Goal: Communication & Community: Answer question/provide support

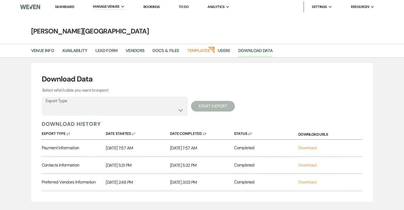
click at [67, 7] on link "Dashboard" at bounding box center [64, 7] width 19 height 5
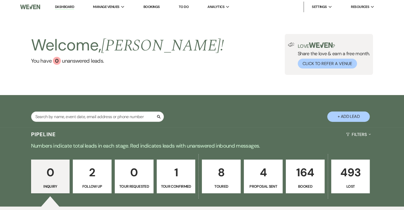
click at [225, 179] on p "8" at bounding box center [222, 173] width 32 height 18
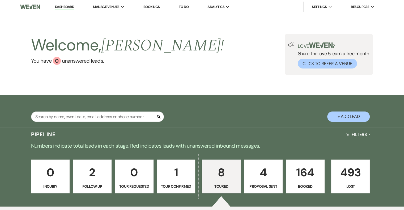
select select "5"
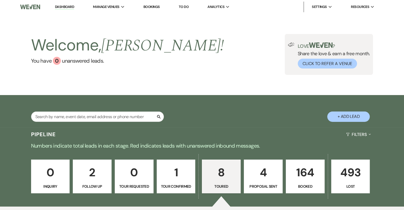
select select "5"
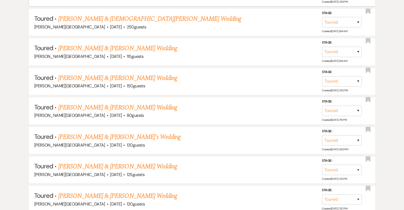
scroll to position [319, 0]
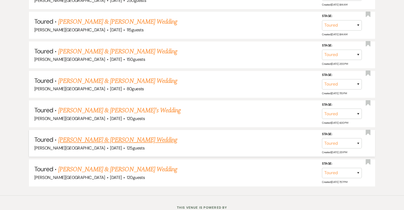
click at [139, 137] on link "[PERSON_NAME] & [PERSON_NAME] Wedding" at bounding box center [117, 140] width 119 height 10
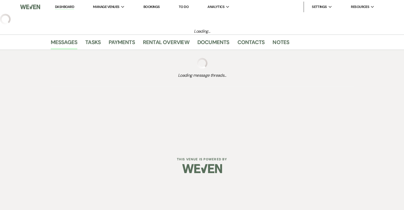
select select "5"
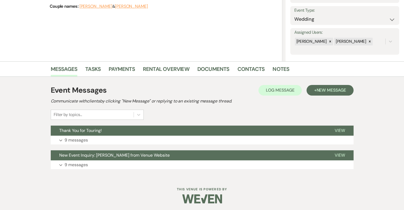
scroll to position [73, 0]
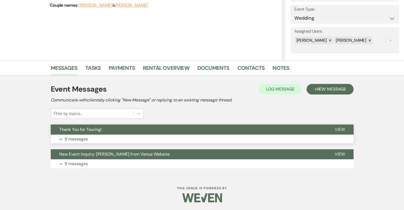
click at [75, 139] on p "9 messages" at bounding box center [76, 139] width 23 height 7
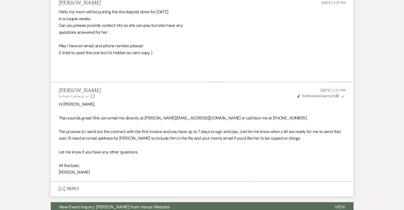
scroll to position [690, 0]
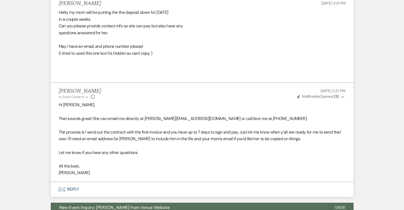
click at [342, 96] on icon "Expand" at bounding box center [342, 97] width 3 height 4
click at [342, 96] on icon "Collapse" at bounding box center [342, 97] width 3 height 4
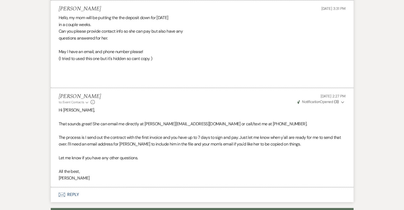
scroll to position [743, 0]
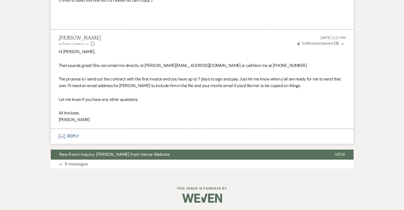
click at [74, 135] on button "Envelope Reply" at bounding box center [202, 136] width 303 height 15
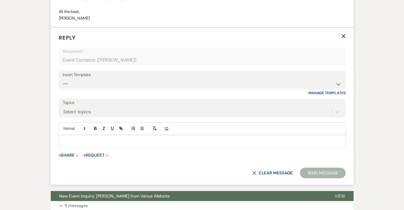
scroll to position [845, 0]
click at [87, 139] on p at bounding box center [202, 141] width 279 height 6
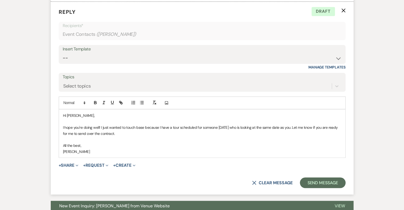
scroll to position [871, 0]
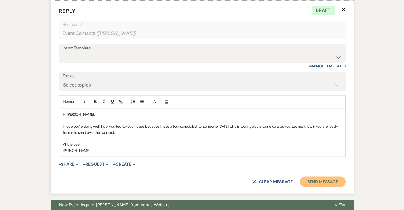
click at [329, 182] on button "Send Message" at bounding box center [322, 182] width 45 height 11
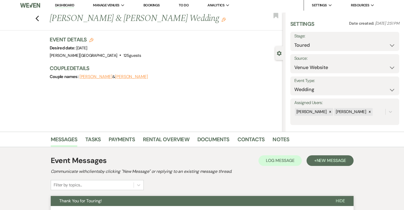
scroll to position [0, 0]
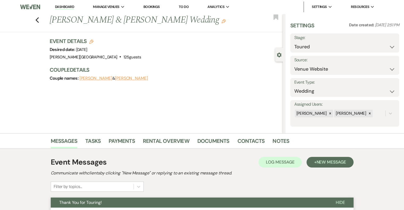
click at [69, 6] on link "Dashboard" at bounding box center [64, 7] width 19 height 5
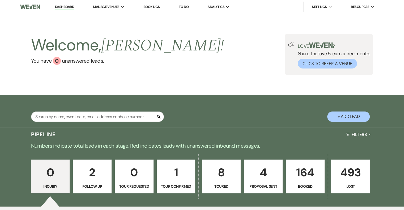
click at [311, 182] on link "164 Booked" at bounding box center [305, 177] width 39 height 34
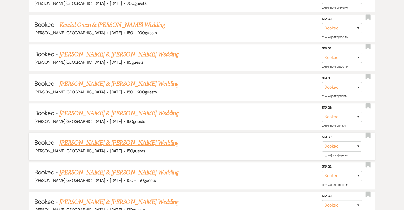
scroll to position [372, 0]
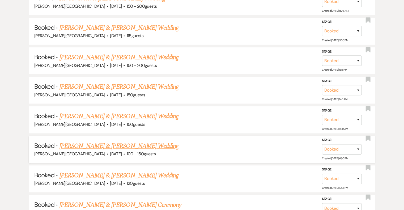
click at [134, 144] on link "[PERSON_NAME] & [PERSON_NAME] Wedding" at bounding box center [119, 146] width 119 height 10
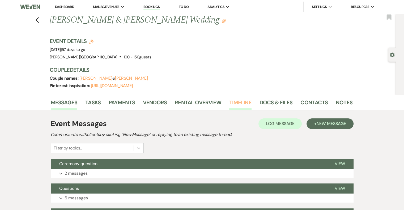
click at [245, 102] on link "Timeline" at bounding box center [240, 104] width 22 height 12
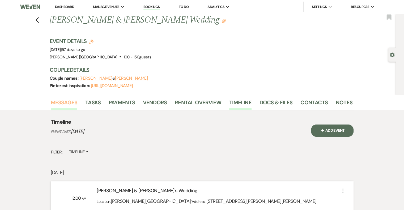
click at [70, 104] on link "Messages" at bounding box center [64, 104] width 27 height 12
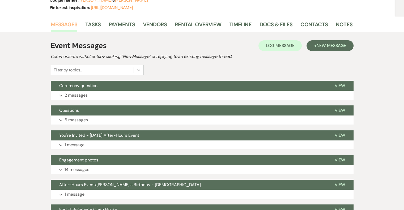
scroll to position [80, 0]
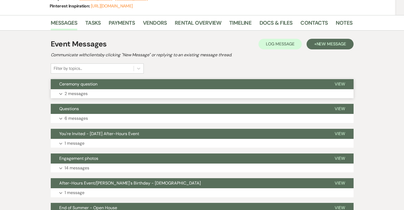
click at [80, 94] on p "2 messages" at bounding box center [76, 93] width 23 height 7
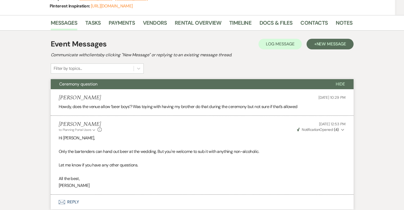
click at [69, 84] on span "Ceremony question" at bounding box center [78, 84] width 38 height 6
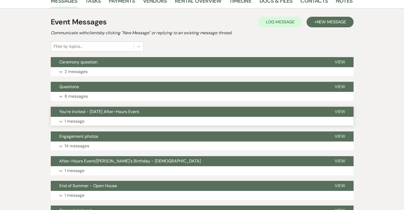
scroll to position [106, 0]
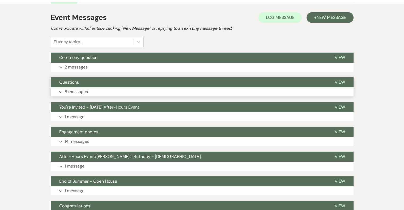
click at [81, 90] on p "6 messages" at bounding box center [76, 92] width 23 height 7
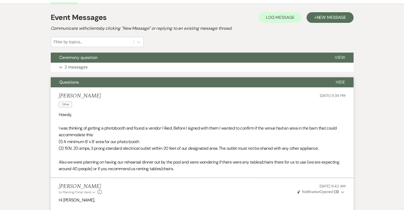
click at [71, 83] on span "Questions" at bounding box center [69, 82] width 20 height 6
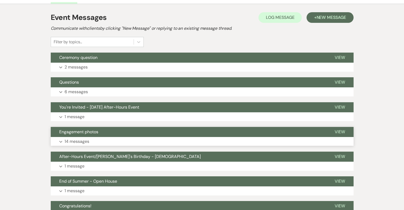
scroll to position [133, 0]
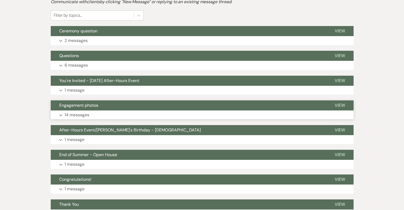
click at [91, 105] on span "Engagement photos" at bounding box center [78, 106] width 39 height 6
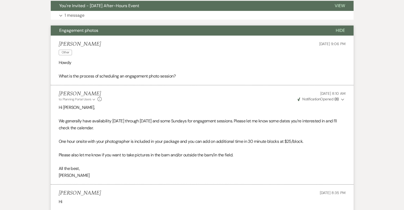
scroll to position [186, 0]
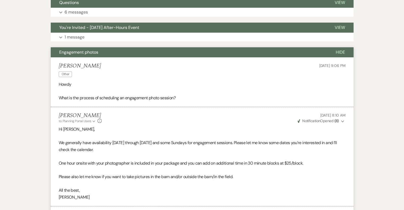
click at [89, 55] on span "Engagement photos" at bounding box center [78, 52] width 39 height 6
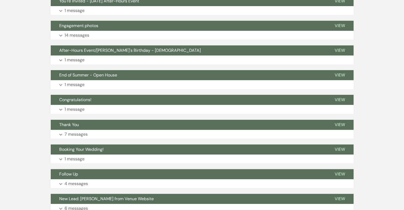
scroll to position [258, 0]
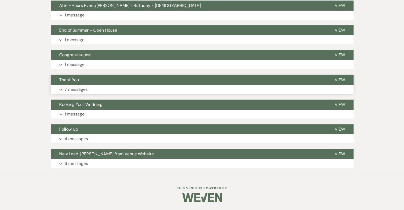
click at [73, 89] on p "7 messages" at bounding box center [76, 89] width 23 height 7
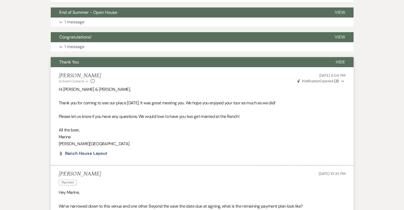
scroll to position [204, 0]
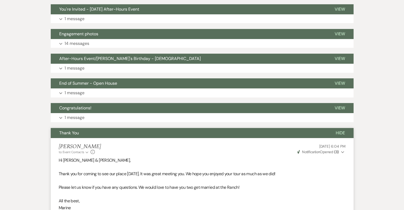
click at [77, 133] on span "Thank You" at bounding box center [69, 133] width 20 height 6
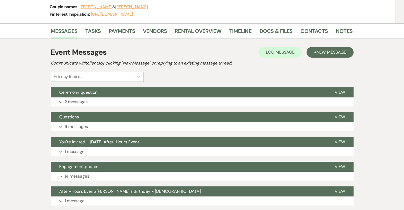
scroll to position [0, 0]
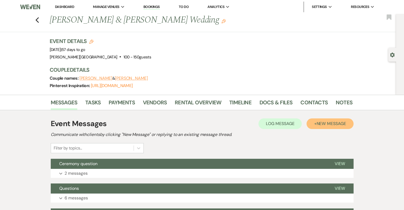
click at [330, 125] on span "New Message" at bounding box center [332, 124] width 30 height 6
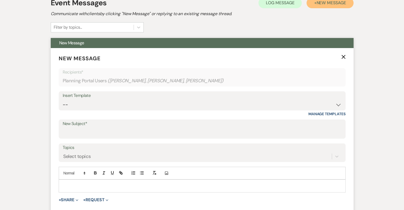
scroll to position [133, 0]
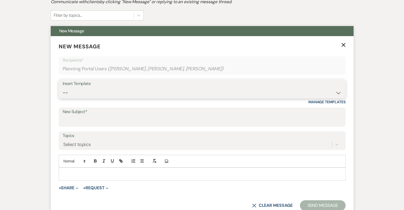
click at [99, 92] on select "-- Weven Planning Portal Introduction (Booked Events) Initial Inquiry Response …" at bounding box center [202, 93] width 279 height 10
select select "1367"
click at [63, 88] on select "-- Weven Planning Portal Introduction (Booked Events) Initial Inquiry Response …" at bounding box center [202, 93] width 279 height 10
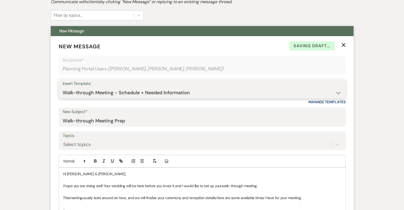
scroll to position [186, 0]
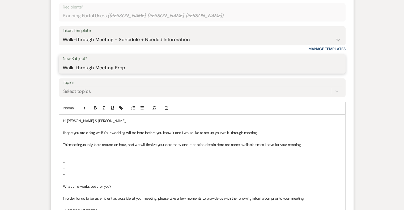
click at [126, 69] on input "Walk-through Meeting Prep" at bounding box center [202, 68] width 279 height 10
type input "Walk-through Meeting"
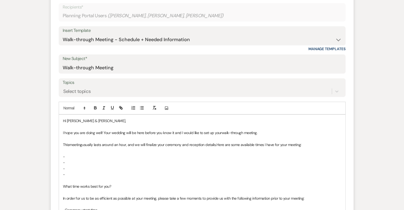
click at [125, 141] on p at bounding box center [202, 139] width 279 height 6
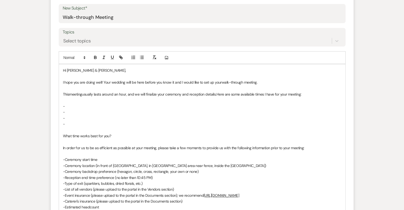
scroll to position [239, 0]
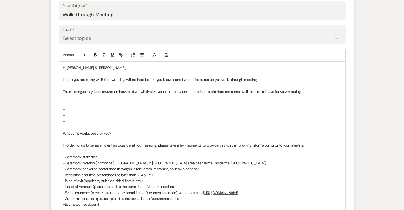
click at [77, 101] on p "-" at bounding box center [202, 104] width 279 height 6
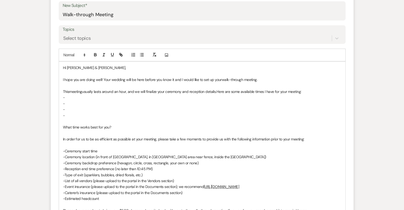
click at [76, 97] on p "-" at bounding box center [202, 98] width 279 height 6
click at [380, 83] on div "Messages Tasks Payments Vendors Rental Overview Timeline Docs & Files Contacts …" at bounding box center [202, 207] width 404 height 703
click at [81, 98] on p "-" at bounding box center [202, 98] width 279 height 6
click at [82, 104] on p "-" at bounding box center [202, 104] width 279 height 6
click at [82, 107] on p "-" at bounding box center [202, 110] width 279 height 6
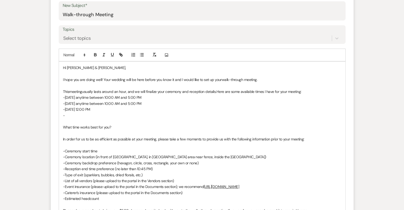
click at [71, 116] on p "-" at bounding box center [202, 116] width 279 height 6
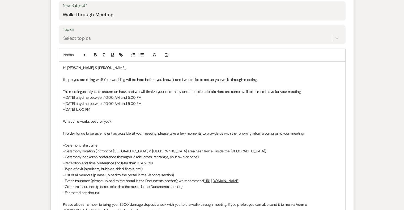
click at [65, 97] on span "-[DATE] anytime between 10:00 AM and 5:00 PM" at bounding box center [102, 97] width 79 height 5
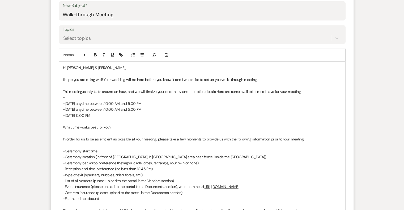
click at [75, 98] on p "-" at bounding box center [202, 98] width 279 height 6
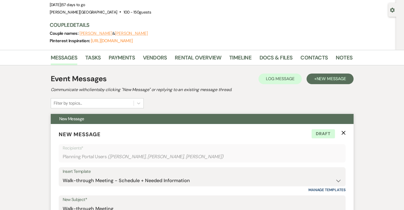
scroll to position [27, 0]
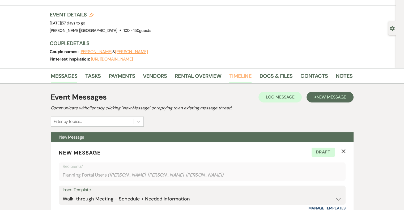
click at [242, 76] on link "Timeline" at bounding box center [240, 78] width 22 height 12
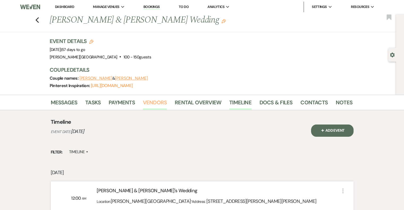
click at [157, 102] on link "Vendors" at bounding box center [155, 104] width 24 height 12
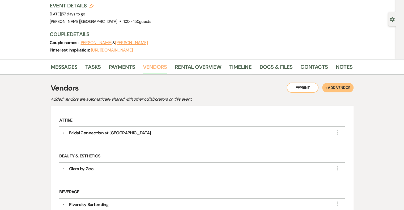
scroll to position [53, 0]
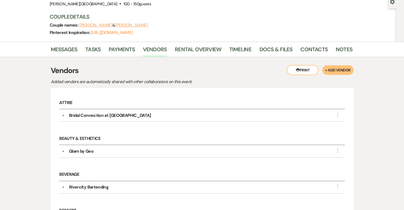
click at [116, 118] on div "Bridal Connection at [GEOGRAPHIC_DATA]" at bounding box center [110, 115] width 82 height 6
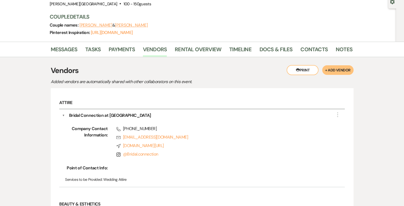
click at [65, 114] on div "Bridal Connection at [GEOGRAPHIC_DATA]" at bounding box center [203, 115] width 277 height 6
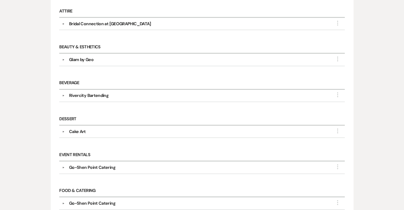
scroll to position [186, 0]
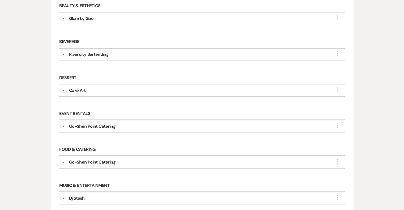
click at [63, 125] on button "▼" at bounding box center [63, 126] width 6 height 3
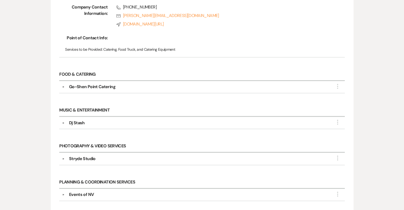
scroll to position [319, 0]
click at [63, 121] on button "▼" at bounding box center [63, 122] width 6 height 3
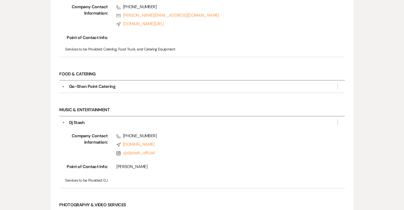
click at [64, 120] on button "▼" at bounding box center [63, 123] width 3 height 6
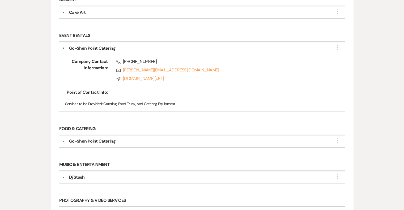
scroll to position [213, 0]
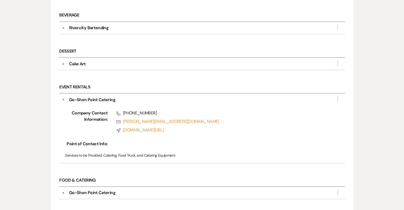
click at [64, 97] on button "▼" at bounding box center [63, 100] width 3 height 6
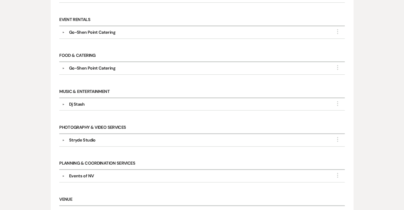
scroll to position [292, 0]
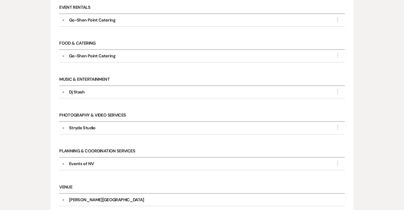
click at [63, 127] on button "▼" at bounding box center [63, 128] width 6 height 3
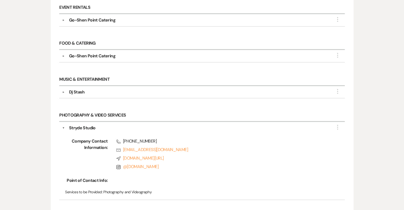
click at [64, 125] on button "▼" at bounding box center [63, 128] width 3 height 6
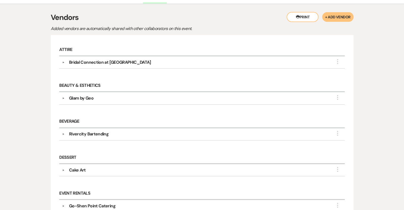
scroll to position [27, 0]
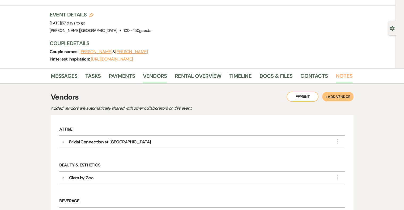
click at [342, 76] on link "Notes" at bounding box center [344, 78] width 17 height 12
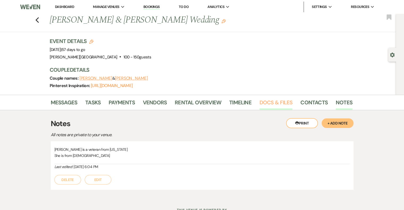
click at [274, 103] on link "Docs & Files" at bounding box center [276, 104] width 33 height 12
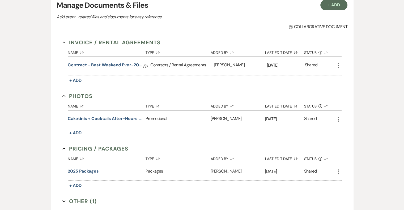
scroll to position [160, 0]
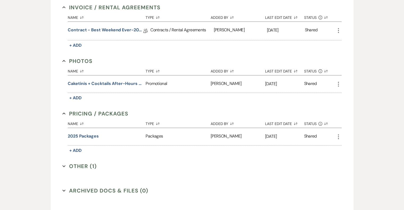
click at [73, 165] on button "Other (1) Expand" at bounding box center [79, 166] width 34 height 8
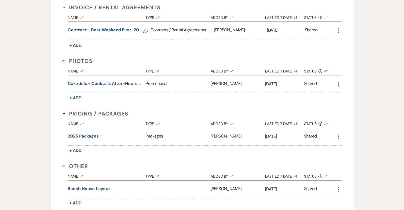
click at [73, 165] on button "Other Collapse" at bounding box center [75, 166] width 26 height 8
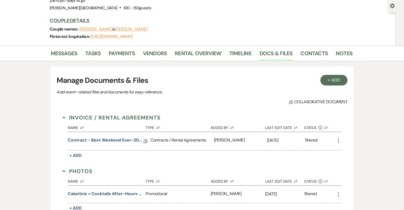
scroll to position [27, 0]
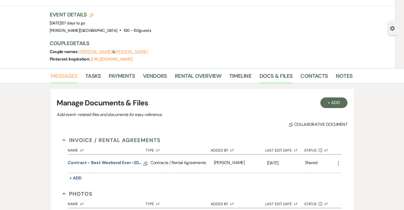
click at [61, 77] on link "Messages" at bounding box center [64, 78] width 27 height 12
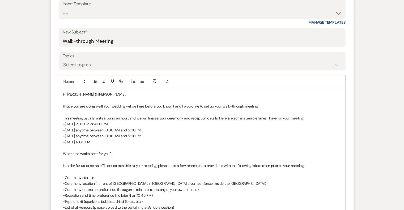
scroll to position [266, 0]
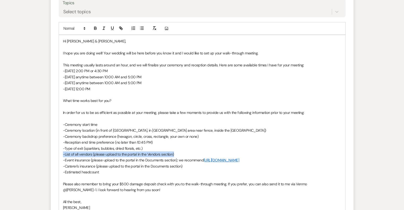
drag, startPoint x: 182, startPoint y: 153, endPoint x: 60, endPoint y: 152, distance: 121.8
click at [60, 152] on div "Hi [PERSON_NAME] & [PERSON_NAME], I hope you are doing well! Your wedding will …" at bounding box center [202, 124] width 287 height 179
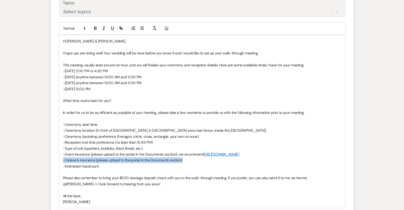
drag, startPoint x: 185, startPoint y: 160, endPoint x: 61, endPoint y: 157, distance: 123.9
click at [61, 157] on div "Hi [PERSON_NAME] & [PERSON_NAME], I hope you are doing well! Your wedding will …" at bounding box center [202, 121] width 287 height 173
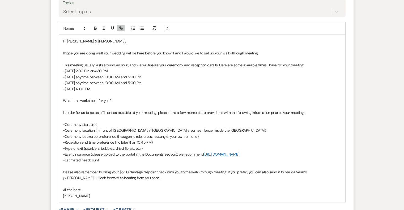
drag, startPoint x: 286, startPoint y: 154, endPoint x: 61, endPoint y: 152, distance: 224.7
click at [61, 152] on div "Hi [PERSON_NAME] & [PERSON_NAME], I hope you are doing well! Your wedding will …" at bounding box center [202, 118] width 287 height 167
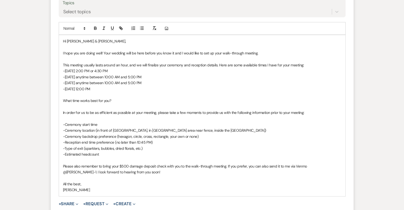
click at [208, 152] on p "-Estimated headcount" at bounding box center [202, 155] width 279 height 6
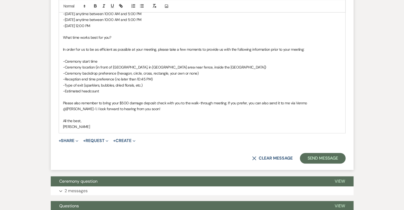
scroll to position [346, 0]
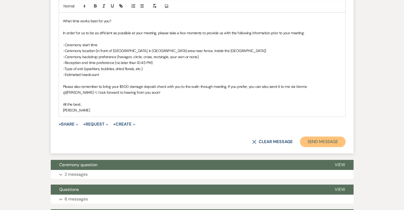
click at [319, 140] on button "Send Message" at bounding box center [322, 142] width 45 height 11
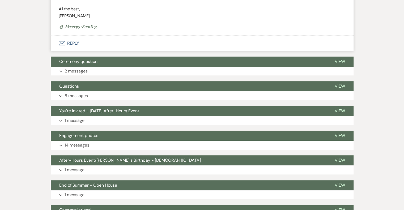
scroll to position [148, 0]
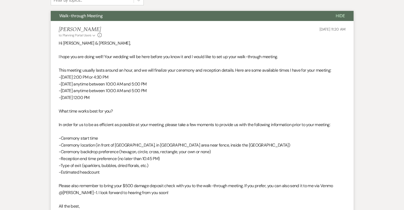
click at [95, 16] on span "Walk-through Meeting" at bounding box center [81, 16] width 44 height 6
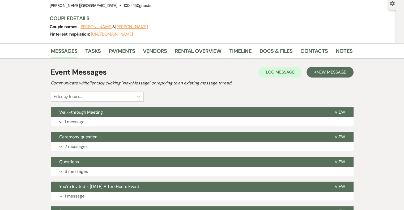
scroll to position [0, 0]
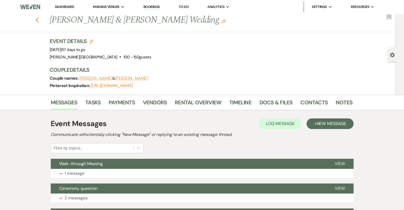
click at [39, 20] on icon "Previous" at bounding box center [37, 20] width 4 height 6
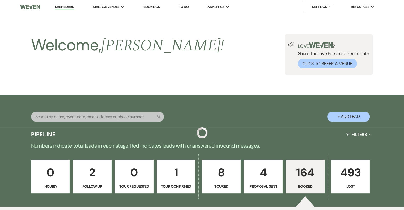
scroll to position [372, 0]
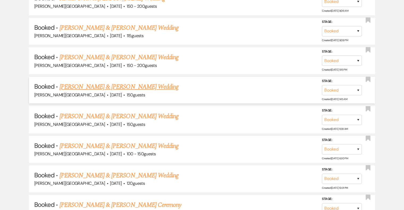
click at [119, 83] on link "[PERSON_NAME] & [PERSON_NAME] Wedding" at bounding box center [119, 87] width 119 height 10
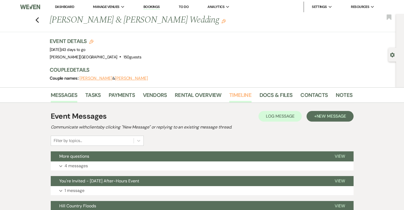
click at [241, 97] on link "Timeline" at bounding box center [240, 97] width 22 height 12
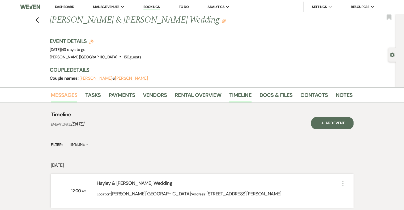
click at [65, 94] on link "Messages" at bounding box center [64, 97] width 27 height 12
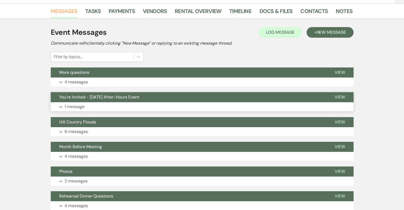
scroll to position [80, 0]
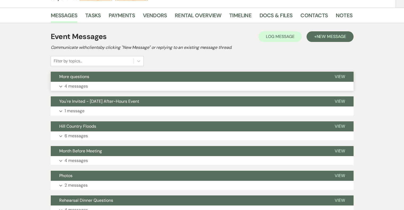
click at [84, 87] on p "4 messages" at bounding box center [76, 86] width 23 height 7
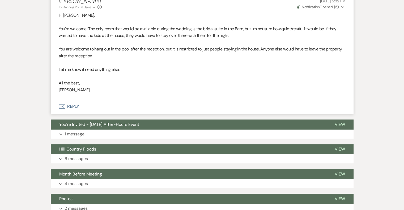
scroll to position [452, 0]
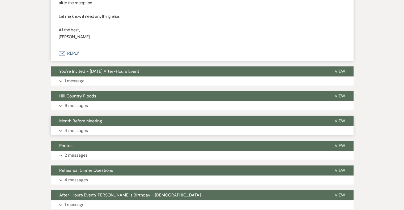
click at [85, 131] on p "4 messages" at bounding box center [76, 130] width 23 height 7
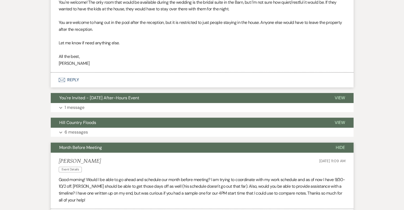
scroll to position [425, 0]
click at [95, 148] on span "Month Before Meeting" at bounding box center [80, 148] width 43 height 6
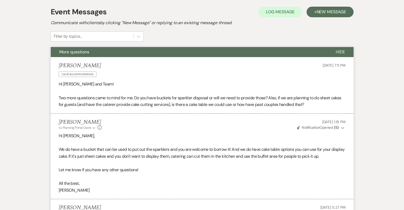
scroll to position [27, 0]
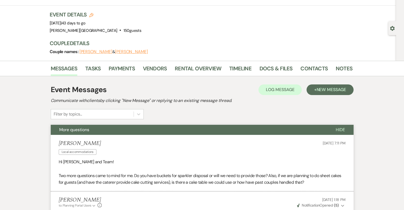
click at [86, 131] on span "More questions" at bounding box center [74, 130] width 30 height 6
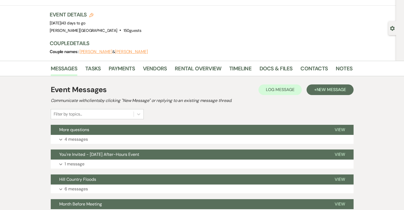
scroll to position [0, 0]
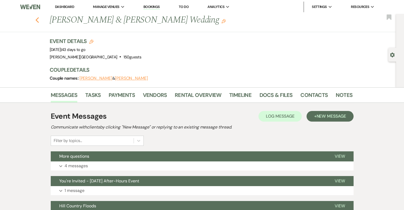
click at [39, 20] on icon "Previous" at bounding box center [37, 20] width 4 height 6
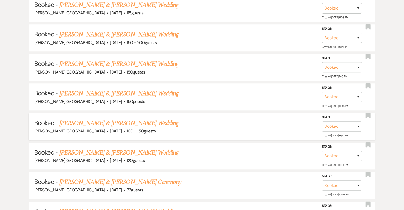
scroll to position [399, 0]
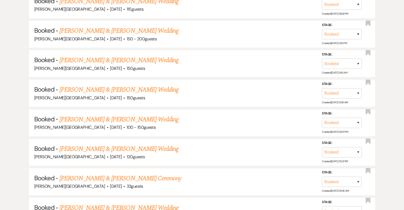
drag, startPoint x: 138, startPoint y: 146, endPoint x: 142, endPoint y: 142, distance: 5.3
click at [138, 146] on link "[PERSON_NAME] & [PERSON_NAME] Wedding" at bounding box center [119, 149] width 119 height 10
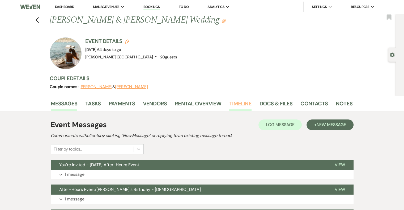
click at [236, 101] on link "Timeline" at bounding box center [240, 105] width 22 height 12
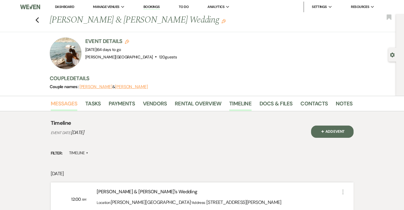
click at [68, 102] on link "Messages" at bounding box center [64, 105] width 27 height 12
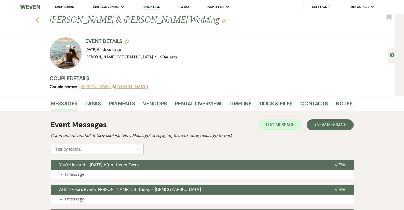
click at [37, 17] on icon "Previous" at bounding box center [37, 20] width 4 height 6
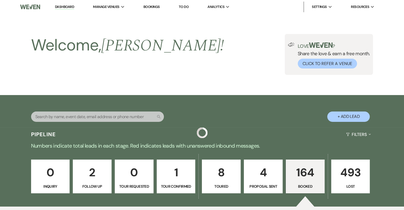
scroll to position [399, 0]
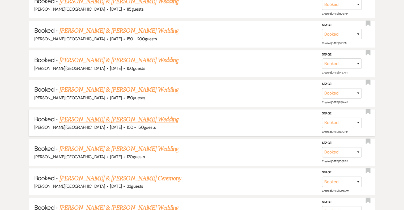
click at [135, 118] on link "[PERSON_NAME] & [PERSON_NAME] Wedding" at bounding box center [119, 120] width 119 height 10
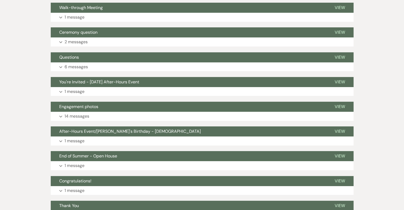
scroll to position [123, 0]
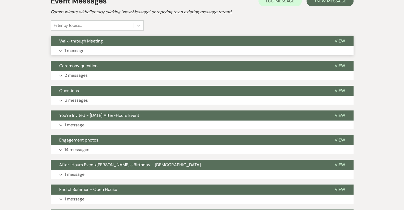
click at [79, 52] on p "1 message" at bounding box center [75, 50] width 20 height 7
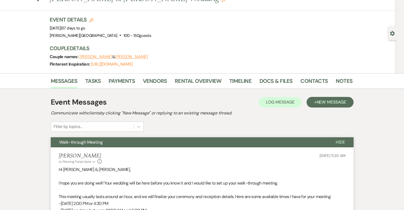
scroll to position [0, 0]
